Goal: Information Seeking & Learning: Learn about a topic

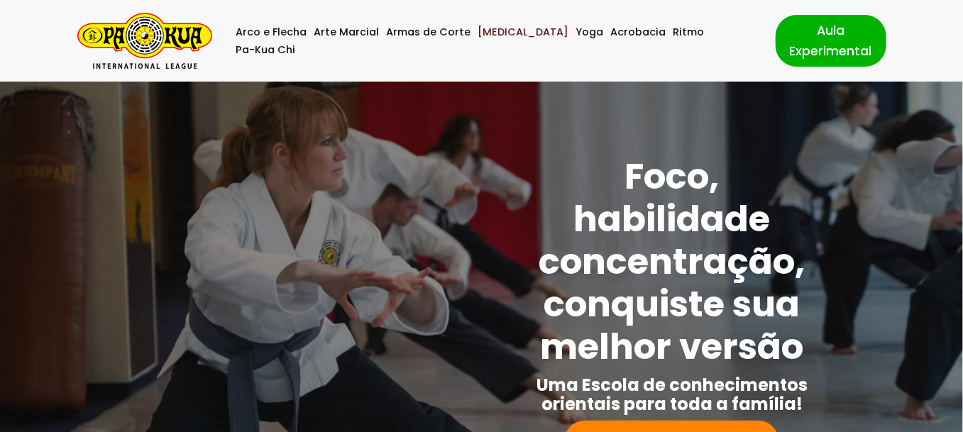
click at [495, 41] on link "[MEDICAL_DATA]" at bounding box center [523, 32] width 91 height 18
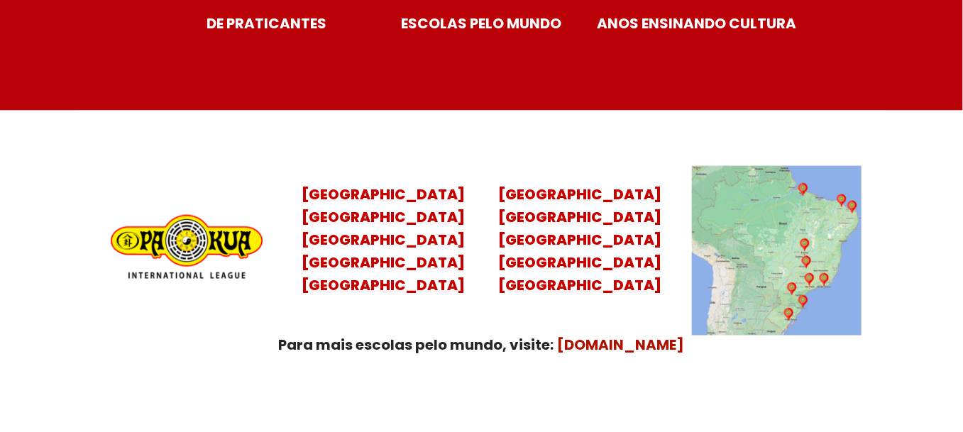
scroll to position [5811, 0]
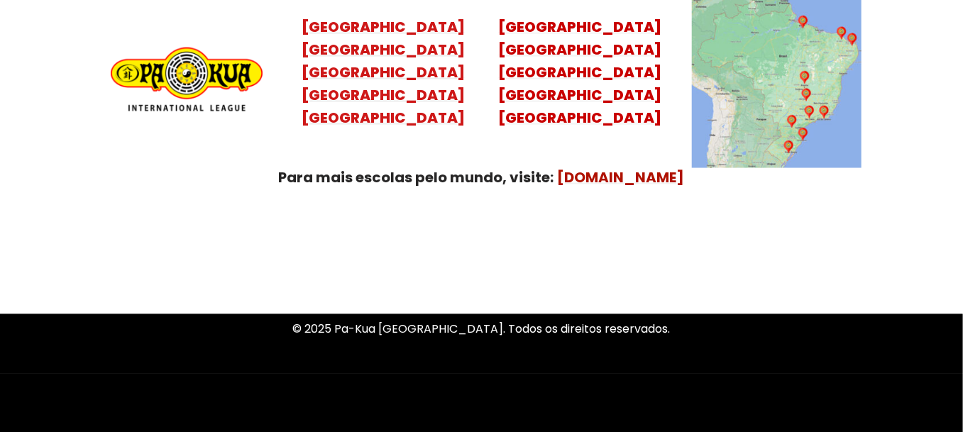
click at [390, 83] on mark "Santa Catarina Paraná São Paulo Rio de Janeiro" at bounding box center [383, 84] width 163 height 88
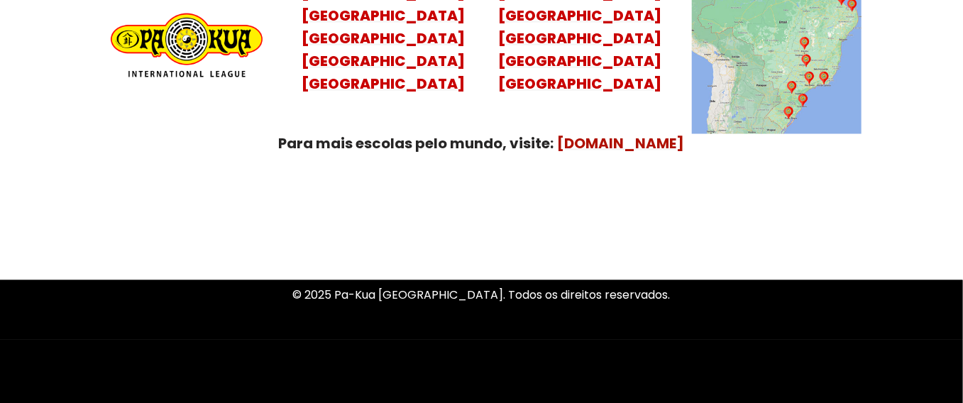
scroll to position [5861, 0]
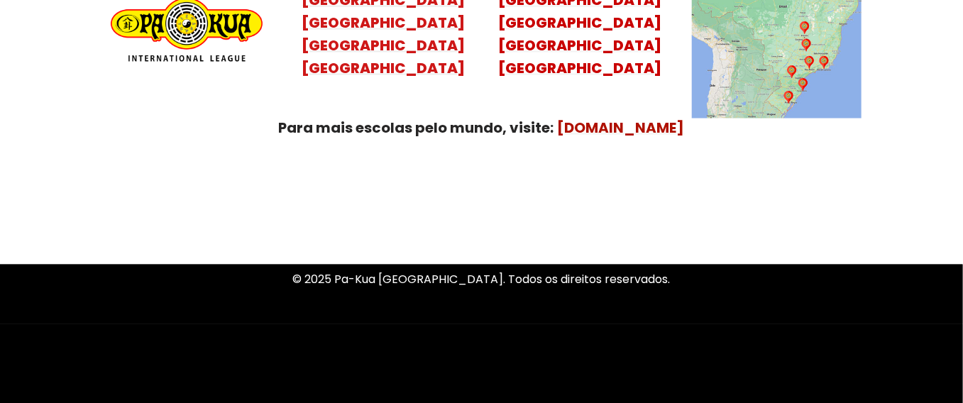
click at [386, 25] on mark "Santa Catarina Paraná São Paulo Rio de Janeiro" at bounding box center [383, 34] width 163 height 88
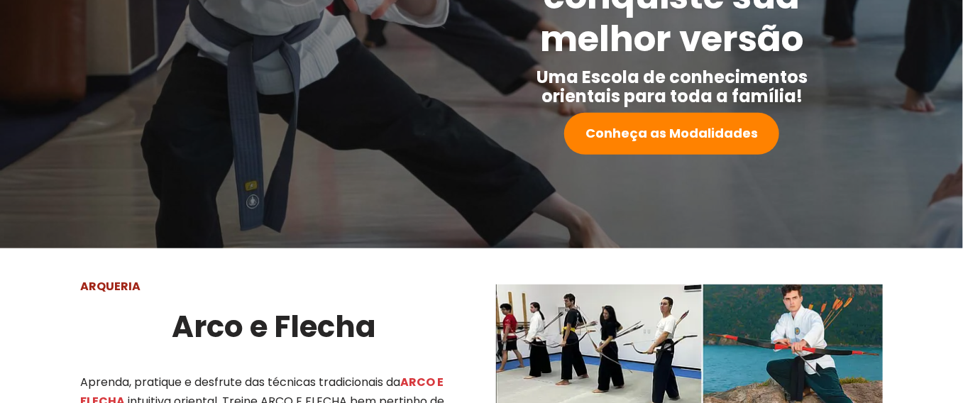
scroll to position [380, 0]
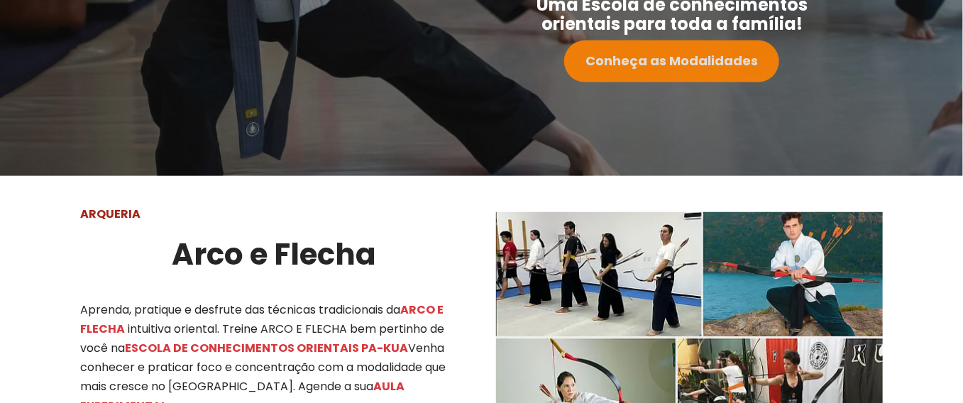
click at [717, 60] on strong "Conheça as Modalidades" at bounding box center [671, 61] width 172 height 18
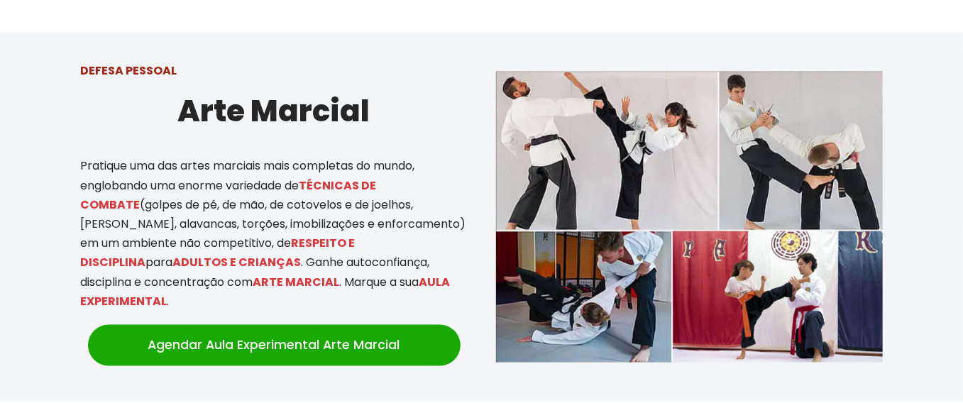
scroll to position [856, 0]
